Goal: Obtain resource: Obtain resource

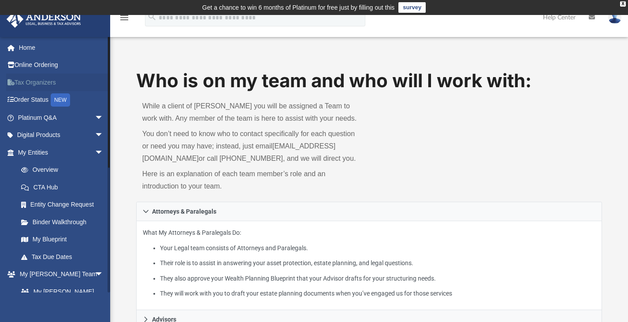
click at [44, 85] on link "Tax Organizers" at bounding box center [61, 83] width 111 height 18
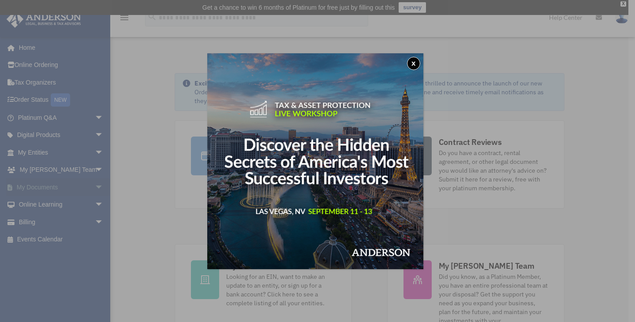
click at [89, 186] on div "x" at bounding box center [317, 161] width 635 height 322
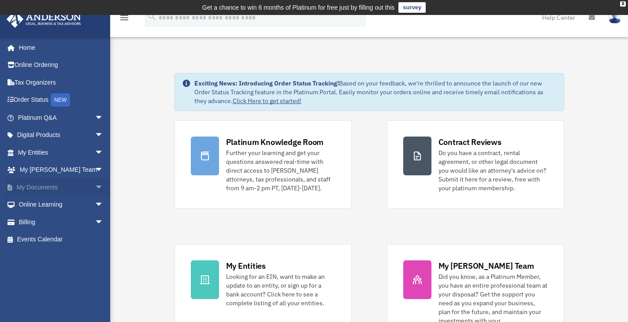
click at [95, 187] on span "arrow_drop_down" at bounding box center [104, 187] width 18 height 18
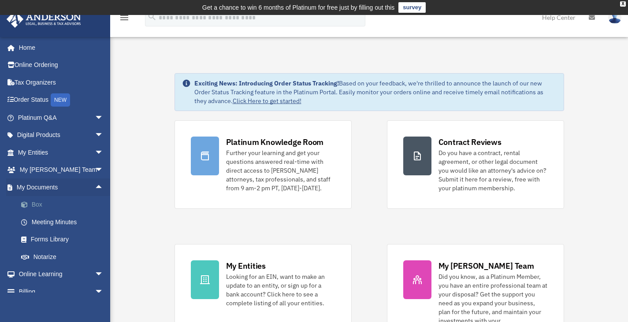
click at [41, 208] on link "Box" at bounding box center [64, 205] width 104 height 18
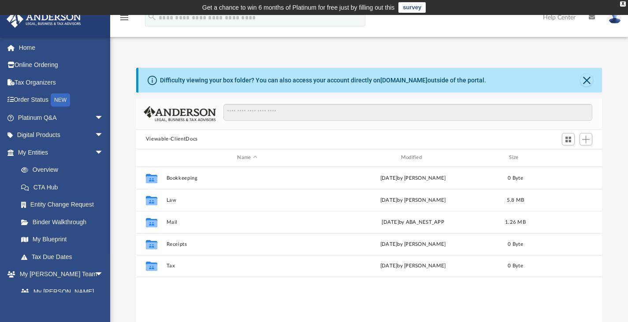
scroll to position [193, 459]
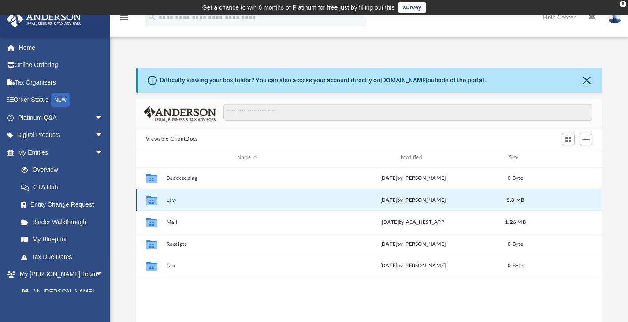
click at [172, 200] on button "Law" at bounding box center [247, 200] width 162 height 6
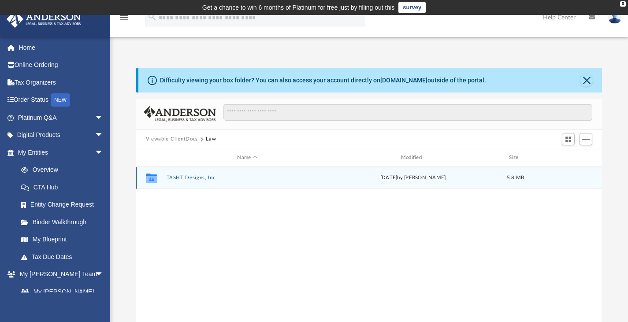
click at [184, 181] on div "Collaborated Folder TASHT Designs, Inc yesterday by Mercy Solon 5.8 MB" at bounding box center [369, 178] width 466 height 22
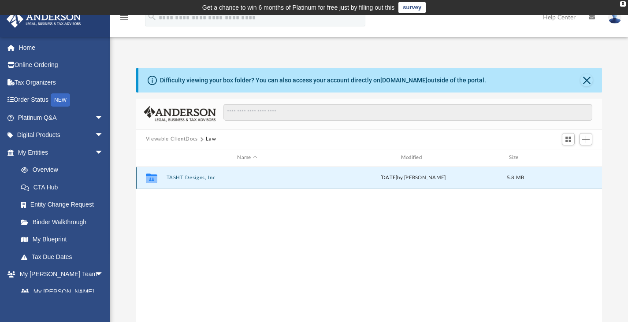
click at [194, 176] on button "TASHT Designs, Inc" at bounding box center [247, 178] width 162 height 6
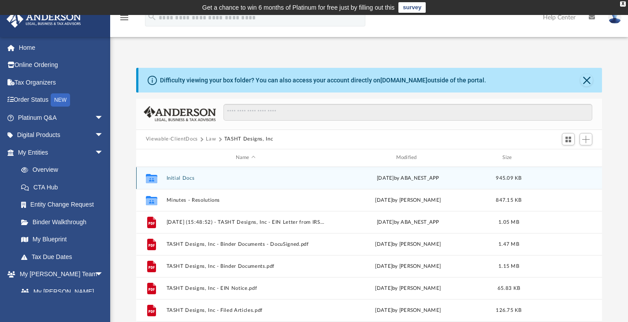
scroll to position [15, 0]
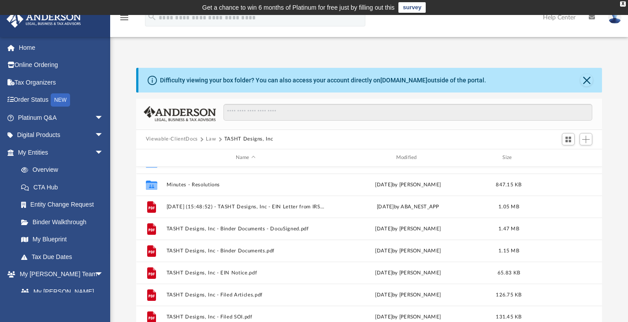
click at [128, 204] on div "Difficulty viewing your box folder? You can also access your account directly o…" at bounding box center [369, 209] width 518 height 282
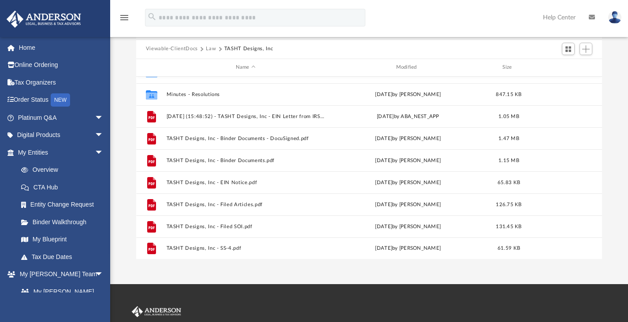
scroll to position [89, 0]
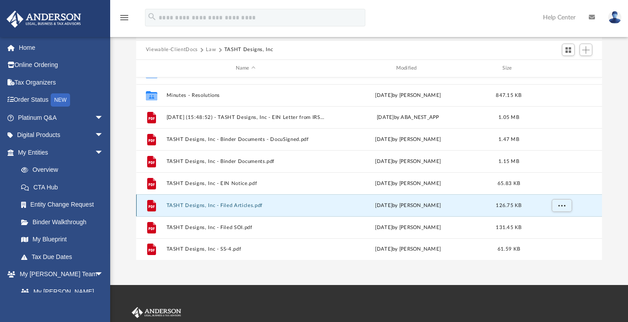
click at [199, 203] on button "TASHT Designs, Inc - Filed Articles.pdf" at bounding box center [245, 205] width 159 height 6
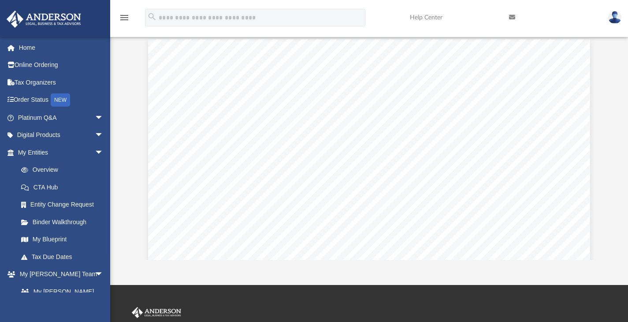
scroll to position [0, 0]
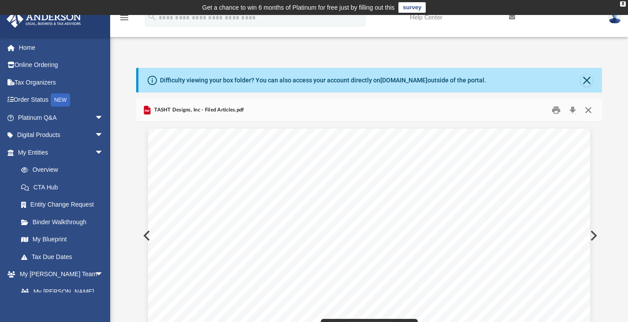
click at [587, 108] on button "Close" at bounding box center [588, 110] width 16 height 14
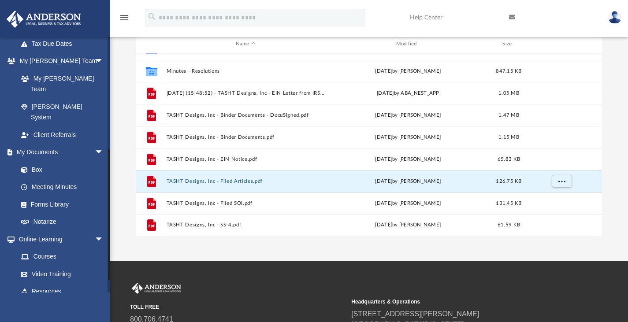
scroll to position [214, 0]
click at [51, 213] on link "Notarize" at bounding box center [64, 222] width 104 height 18
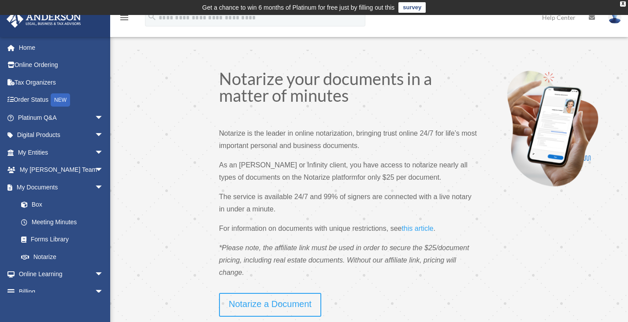
click at [357, 143] on p "Notarize is the leader in online notarization, bringing trust online 24/7 for l…" at bounding box center [349, 143] width 260 height 32
click at [623, 2] on div "X" at bounding box center [623, 3] width 6 height 5
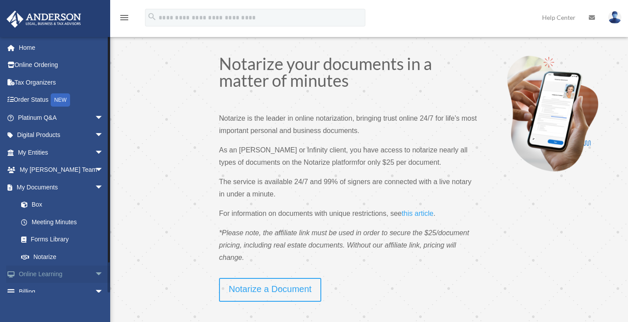
click at [95, 272] on span "arrow_drop_down" at bounding box center [104, 275] width 18 height 18
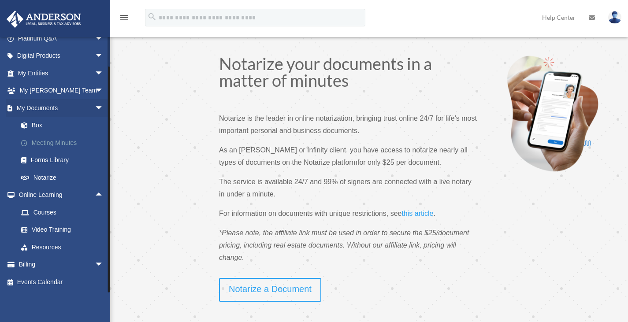
click at [55, 146] on link "Meeting Minutes" at bounding box center [64, 143] width 104 height 18
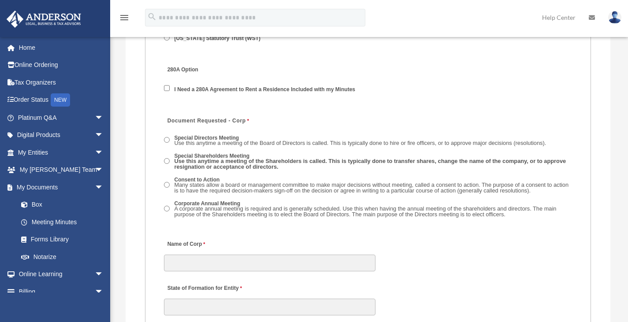
scroll to position [1269, 0]
click at [271, 169] on span "Use this anytime a meeting of the Shareholders is called. This is typically don…" at bounding box center [370, 164] width 392 height 12
click at [245, 142] on span "Use this anytime a meeting of the Board of Directors is called. This is typical…" at bounding box center [360, 143] width 372 height 7
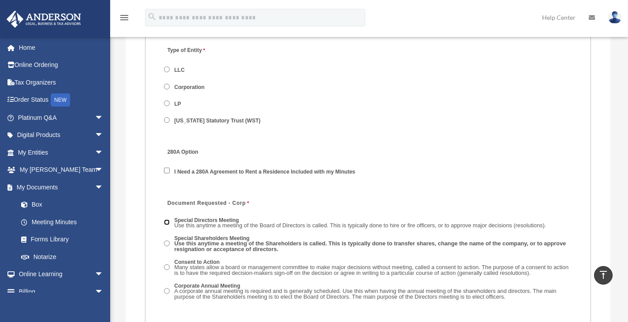
scroll to position [1187, 0]
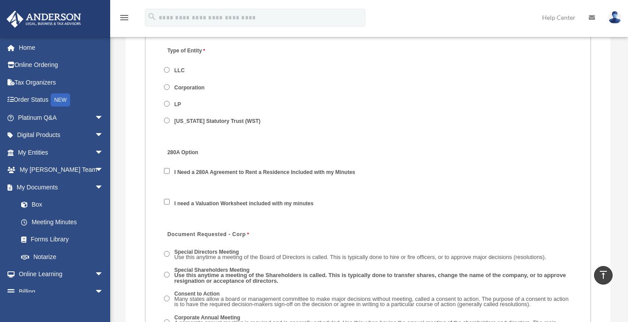
click at [166, 207] on span "I need a Valuation Worksheet included with my minutes" at bounding box center [243, 203] width 158 height 15
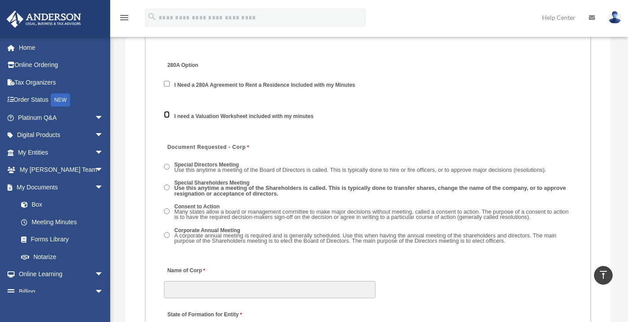
scroll to position [1276, 0]
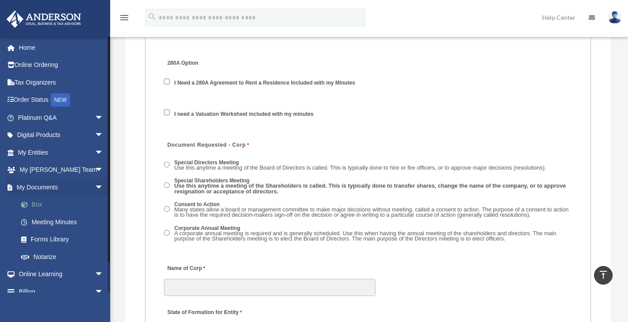
click at [46, 205] on link "Box" at bounding box center [64, 205] width 104 height 18
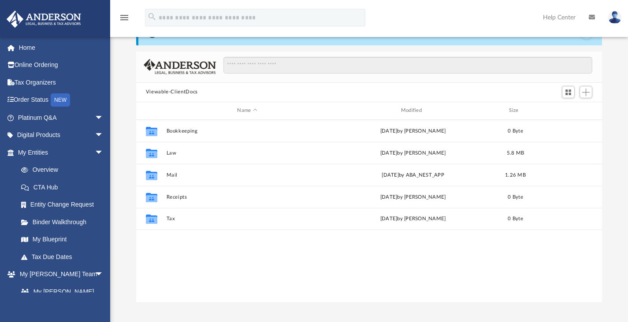
scroll to position [33, 0]
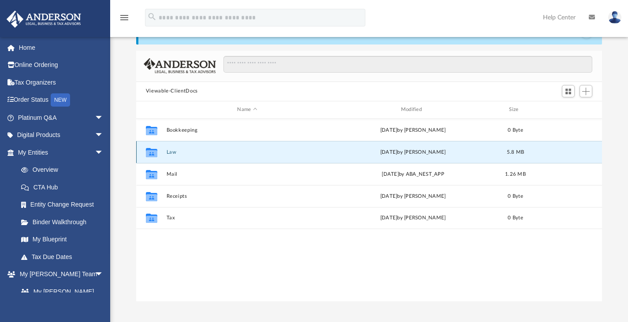
click at [170, 153] on button "Law" at bounding box center [247, 152] width 162 height 6
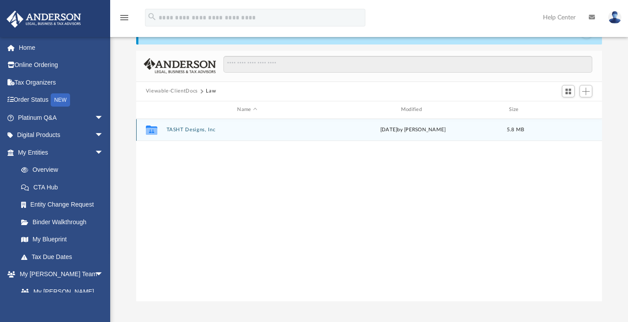
click at [186, 124] on div "Collaborated Folder TASHT Designs, Inc [DATE] by [PERSON_NAME] 5.8 MB" at bounding box center [369, 130] width 466 height 22
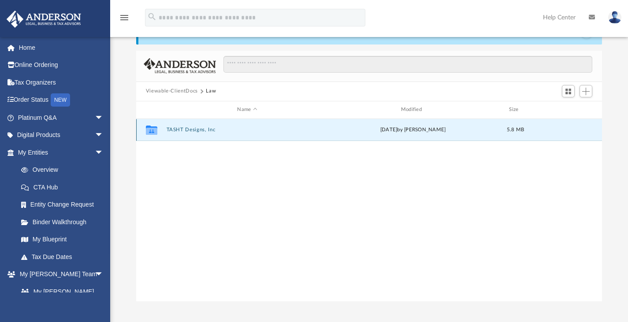
click at [189, 131] on button "TASHT Designs, Inc" at bounding box center [247, 130] width 162 height 6
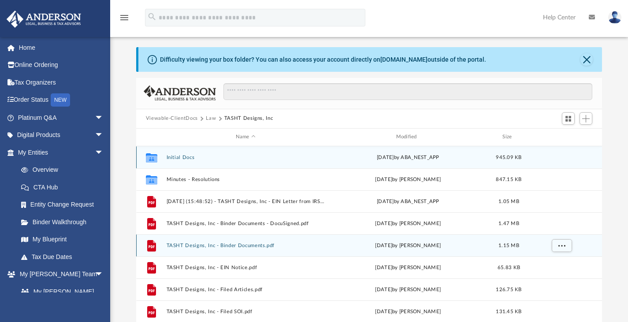
scroll to position [5, 0]
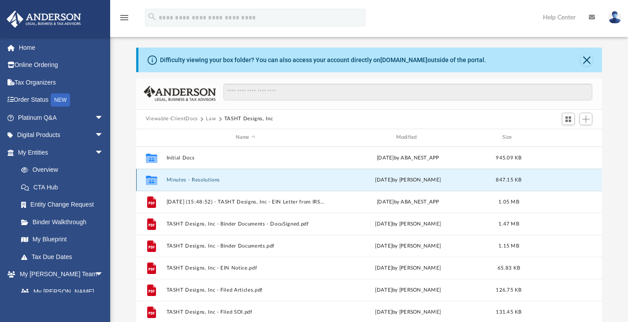
click at [194, 179] on button "Minutes - Resolutions" at bounding box center [245, 180] width 159 height 6
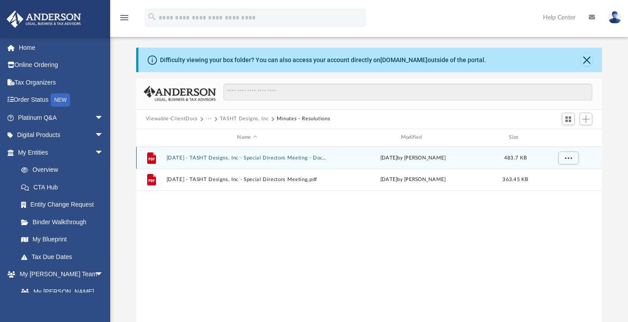
click at [253, 156] on button "[DATE] - TASHT Designs, Inc - Special Directors Meeting - DocuSigned.pdf" at bounding box center [247, 158] width 162 height 6
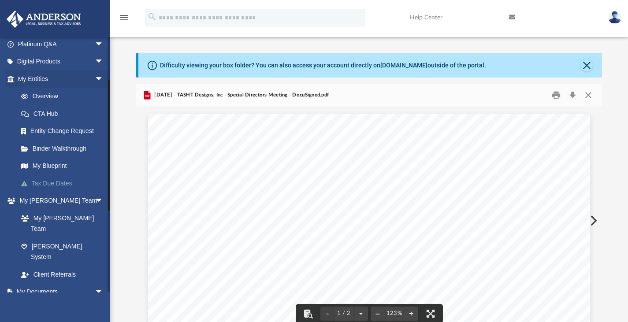
scroll to position [82, 0]
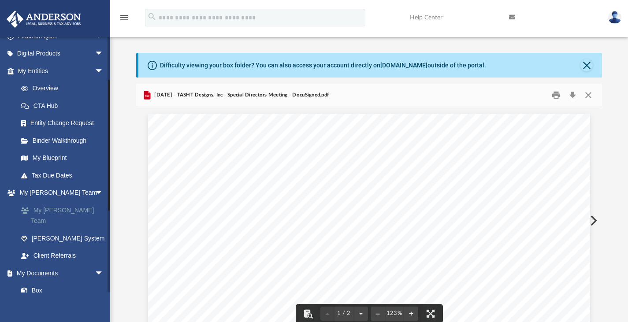
click at [67, 208] on link "My [PERSON_NAME] Team" at bounding box center [64, 215] width 104 height 28
